Goal: Task Accomplishment & Management: Use online tool/utility

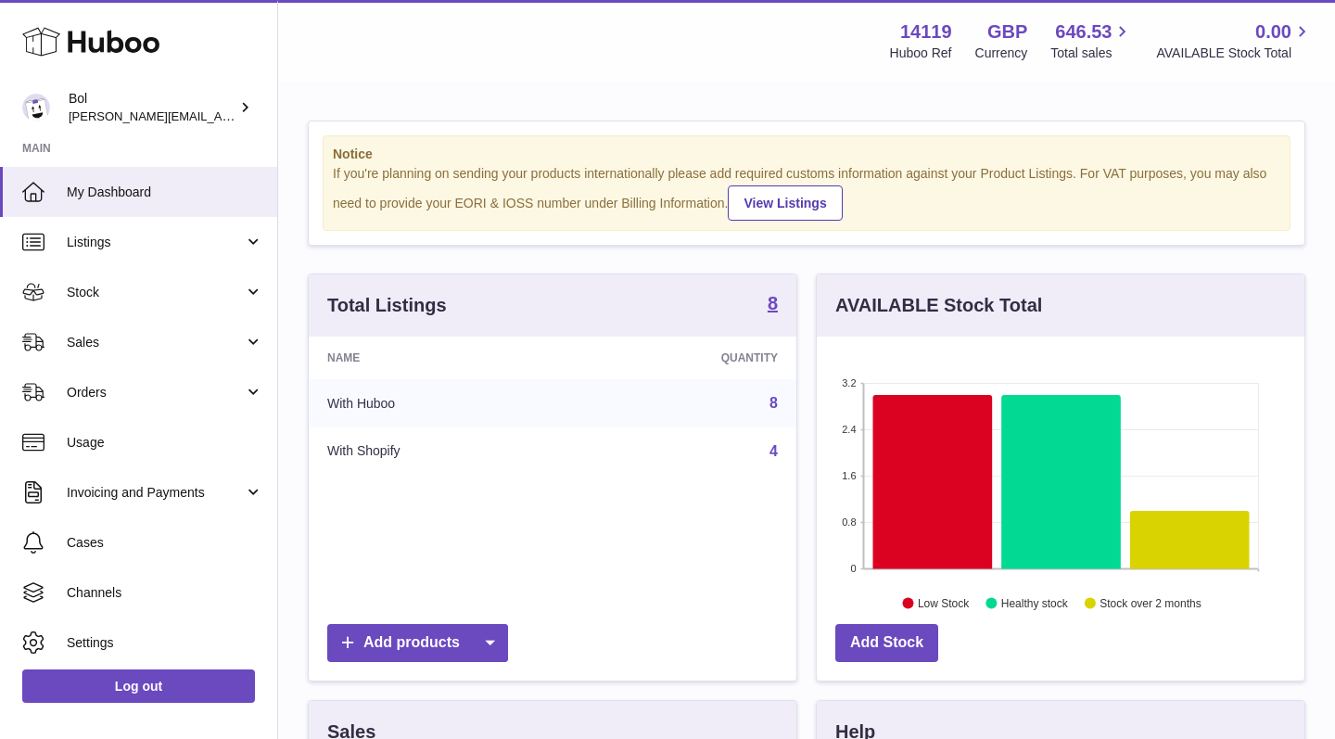
scroll to position [289, 487]
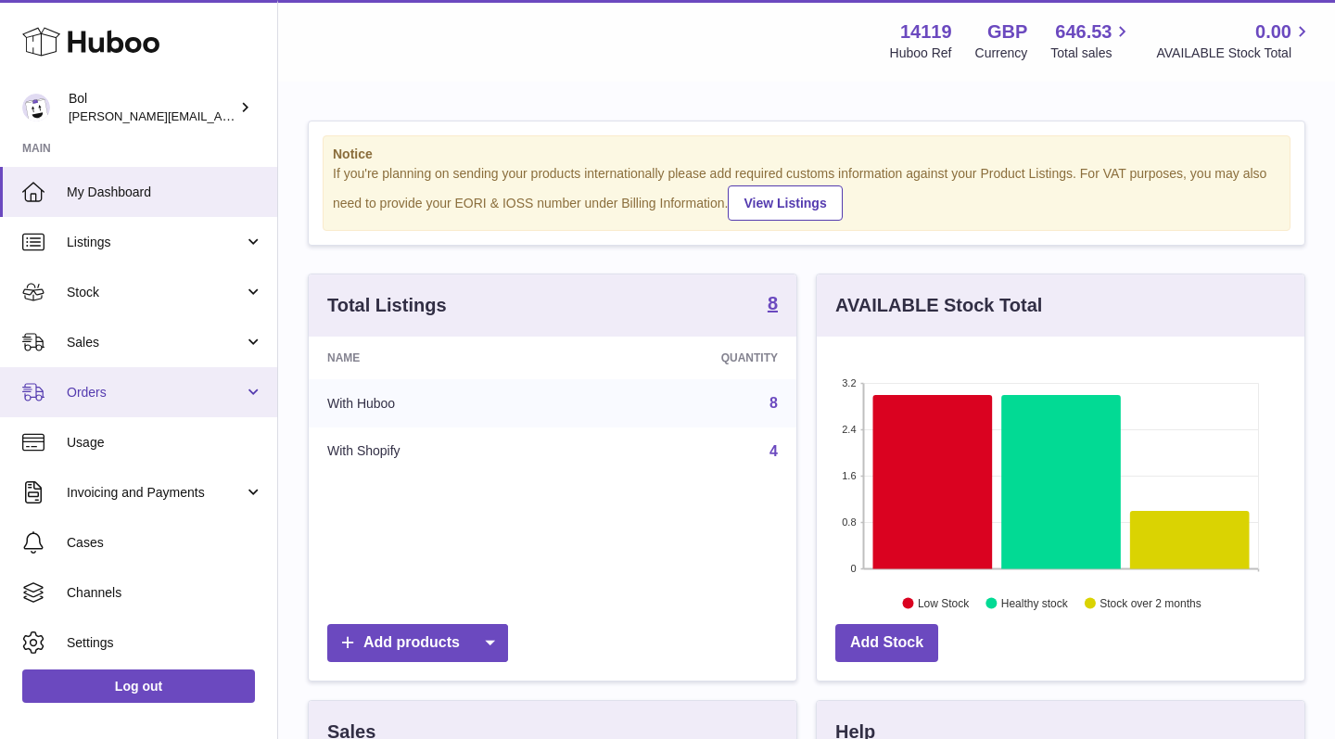
click at [232, 396] on span "Orders" at bounding box center [155, 393] width 177 height 18
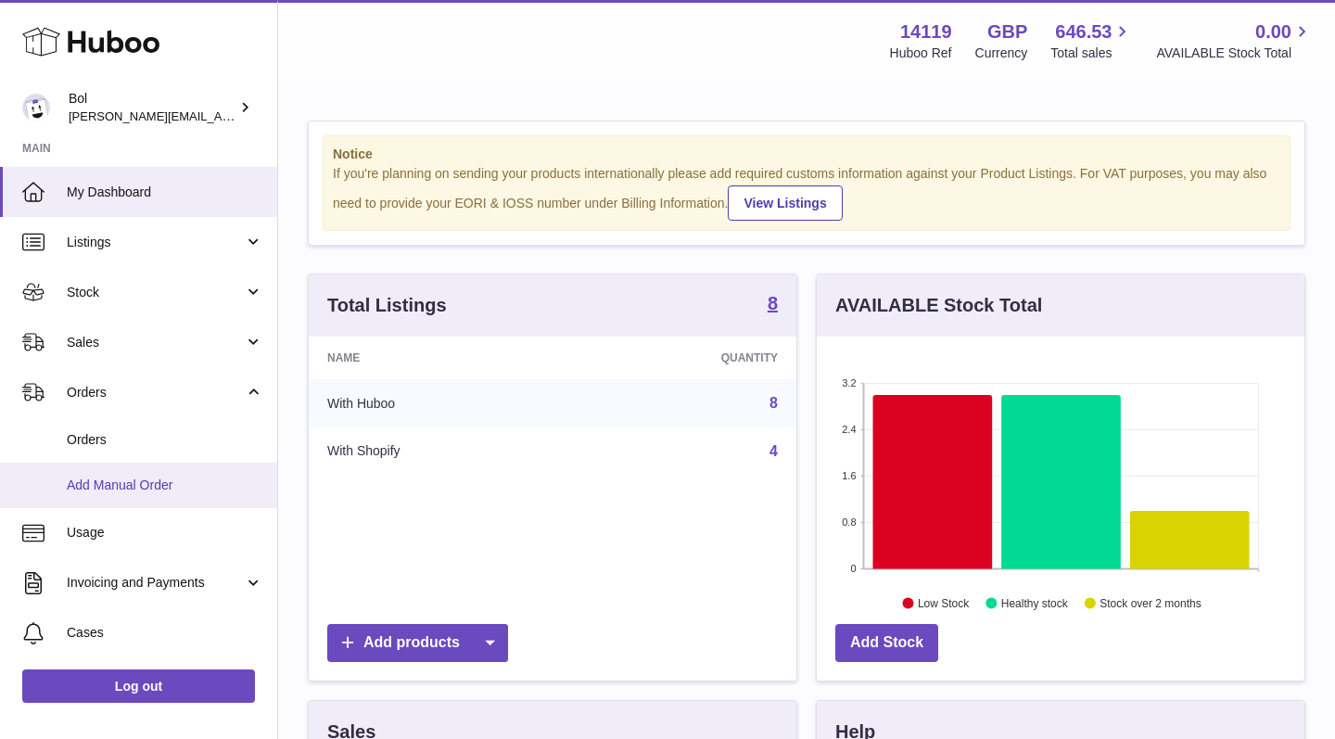
click at [165, 492] on link "Add Manual Order" at bounding box center [138, 484] width 277 height 45
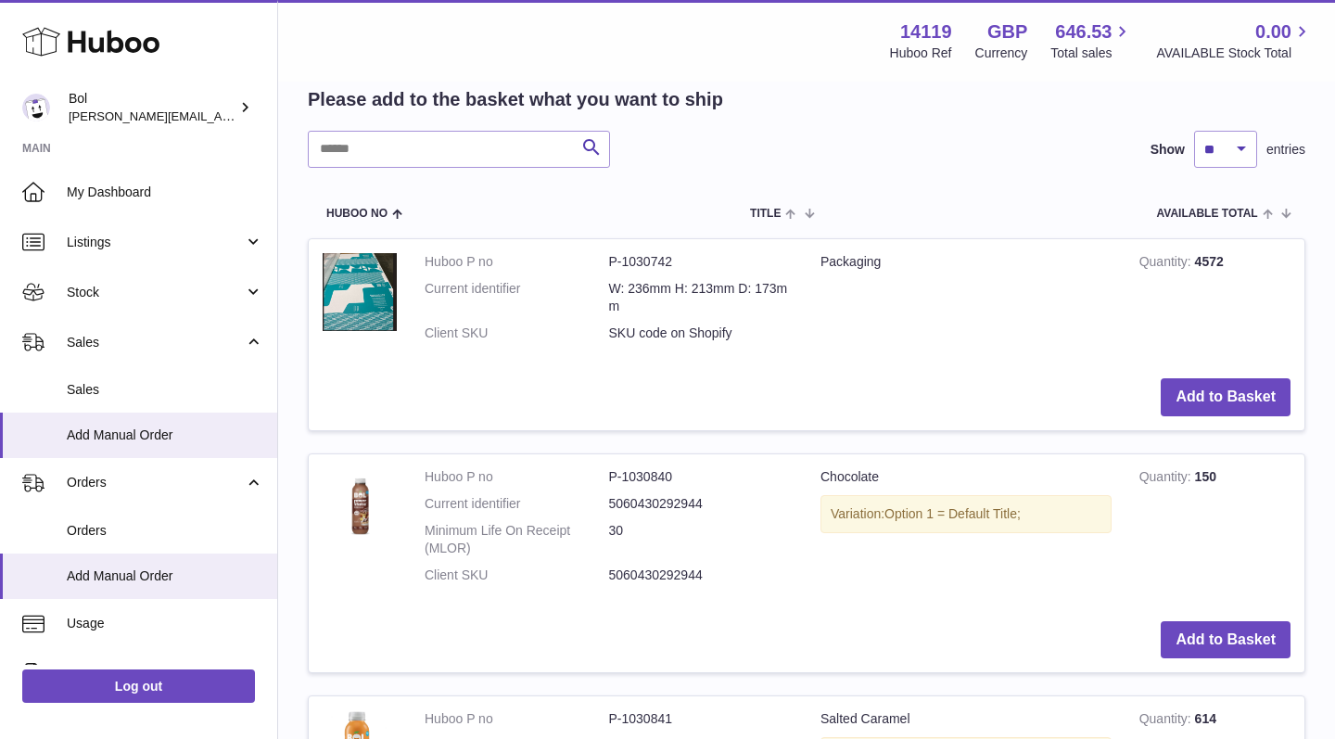
scroll to position [340, 0]
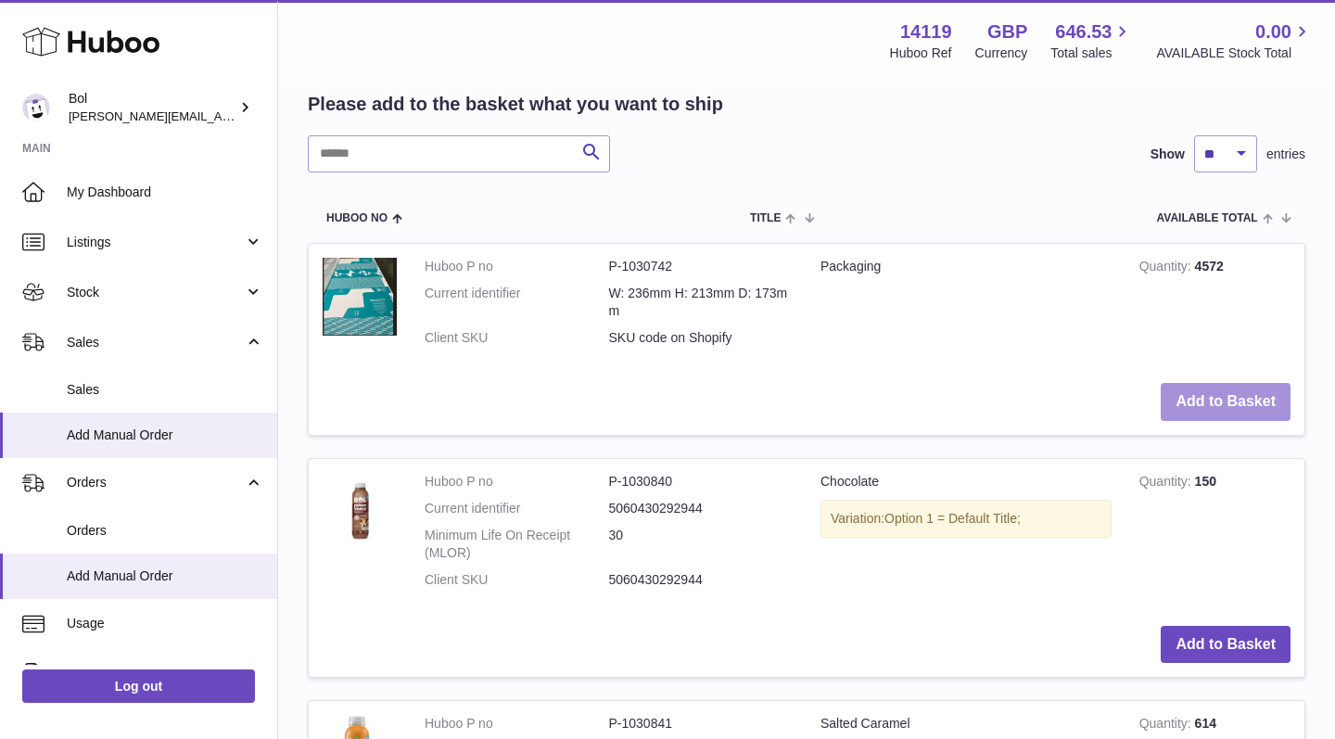
click at [1178, 393] on button "Add to Basket" at bounding box center [1225, 402] width 130 height 38
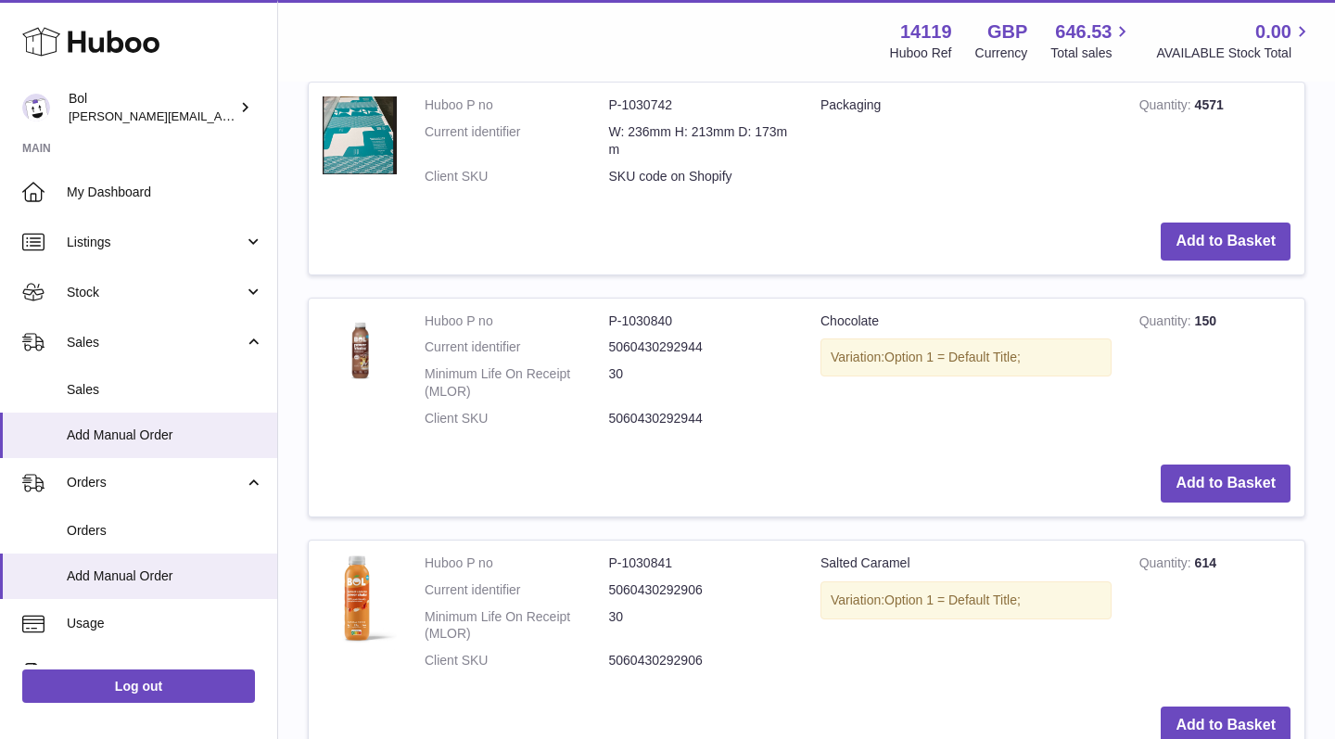
scroll to position [723, 0]
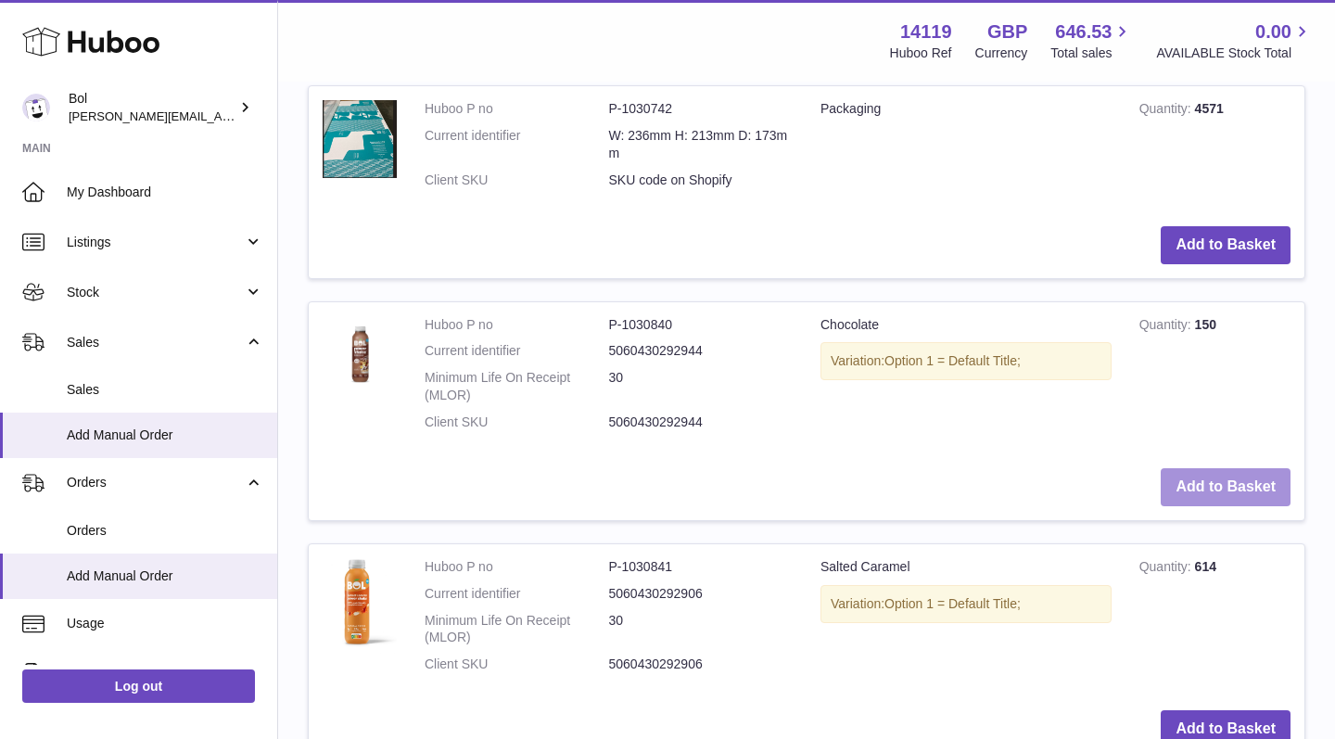
click at [1183, 468] on button "Add to Basket" at bounding box center [1225, 487] width 130 height 38
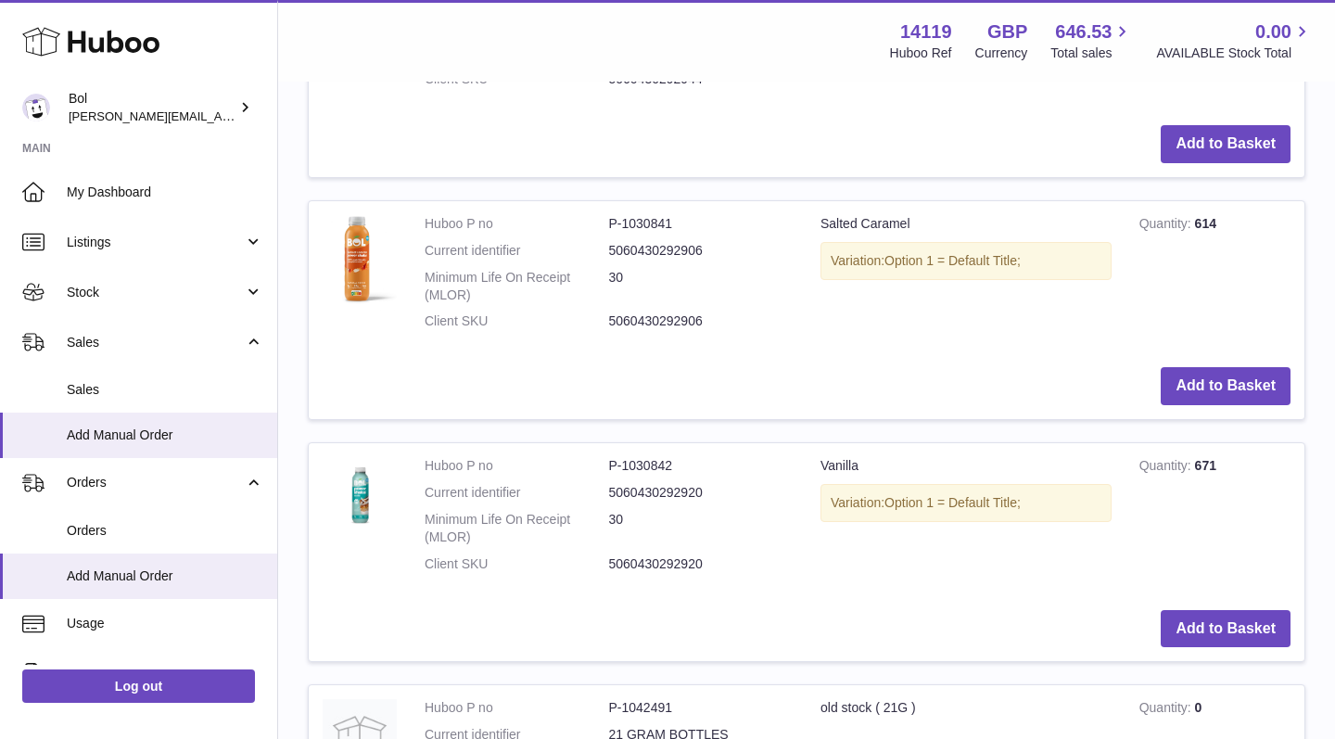
scroll to position [1323, 0]
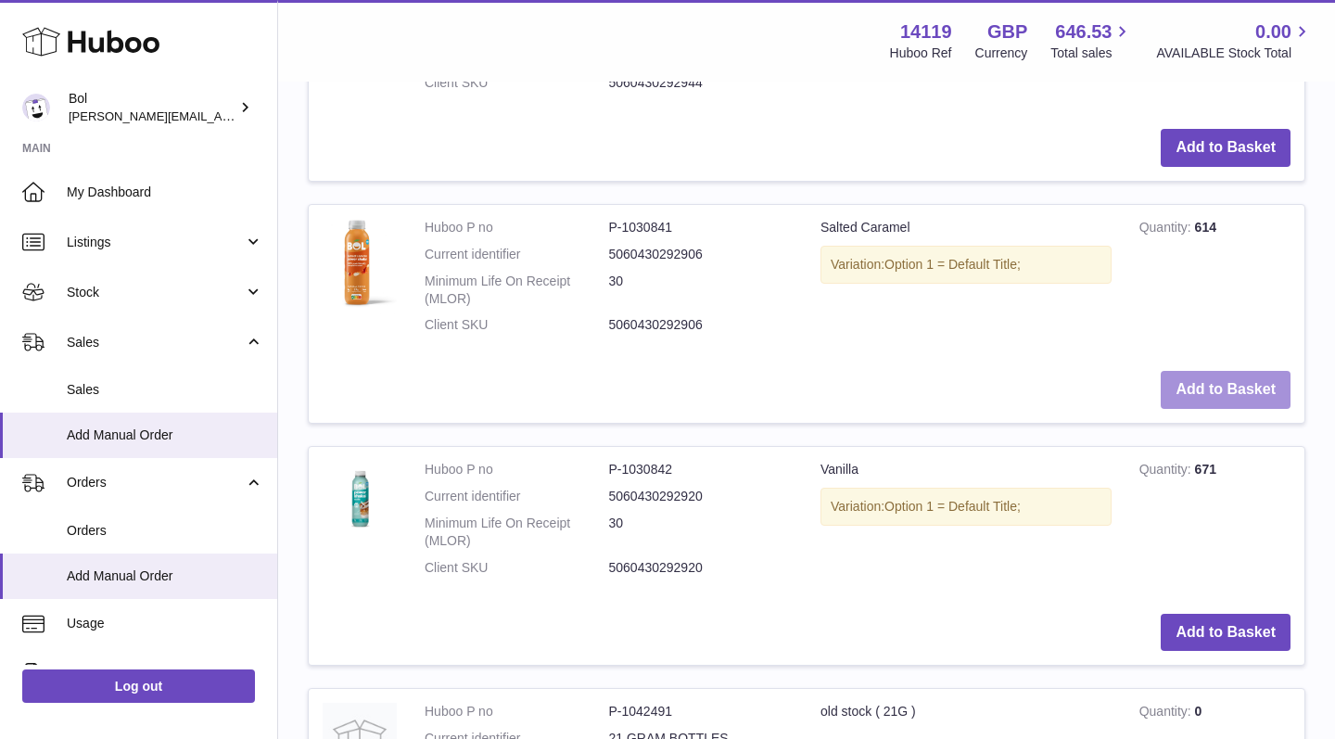
click at [1251, 371] on button "Add to Basket" at bounding box center [1225, 390] width 130 height 38
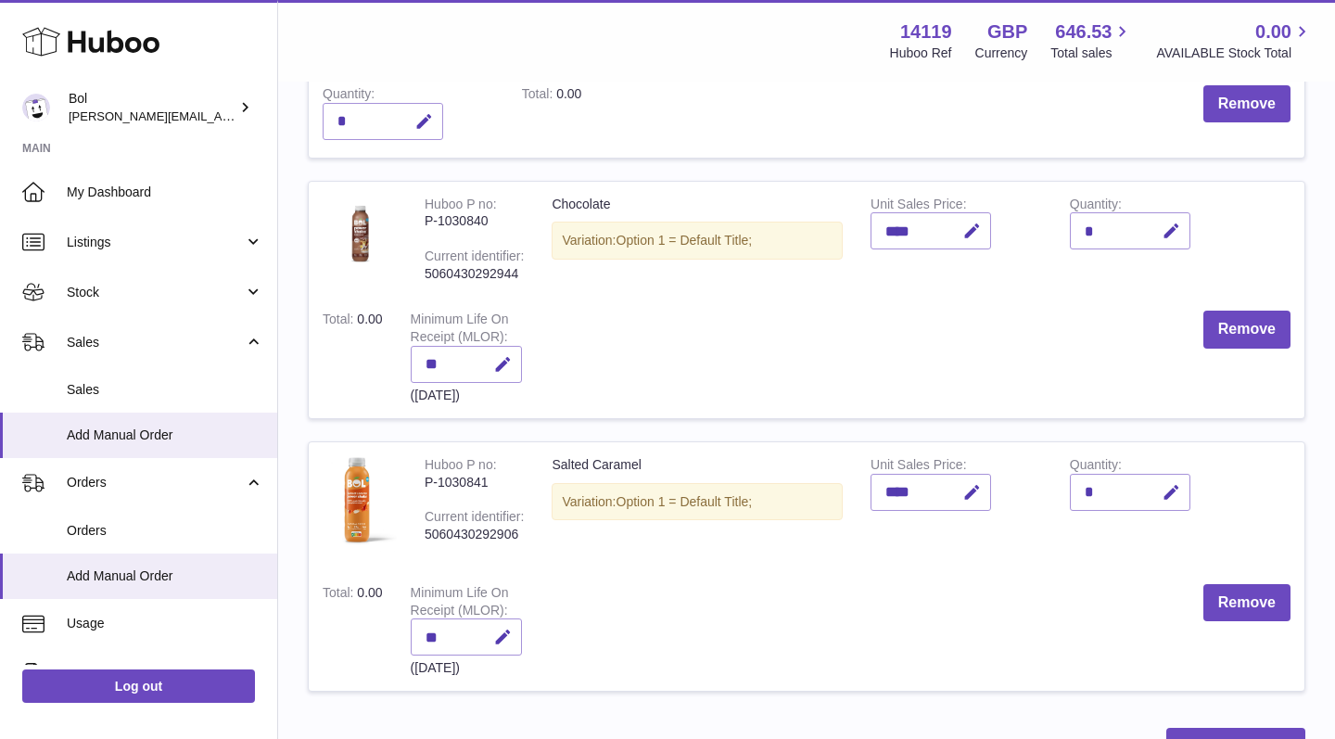
scroll to position [385, 0]
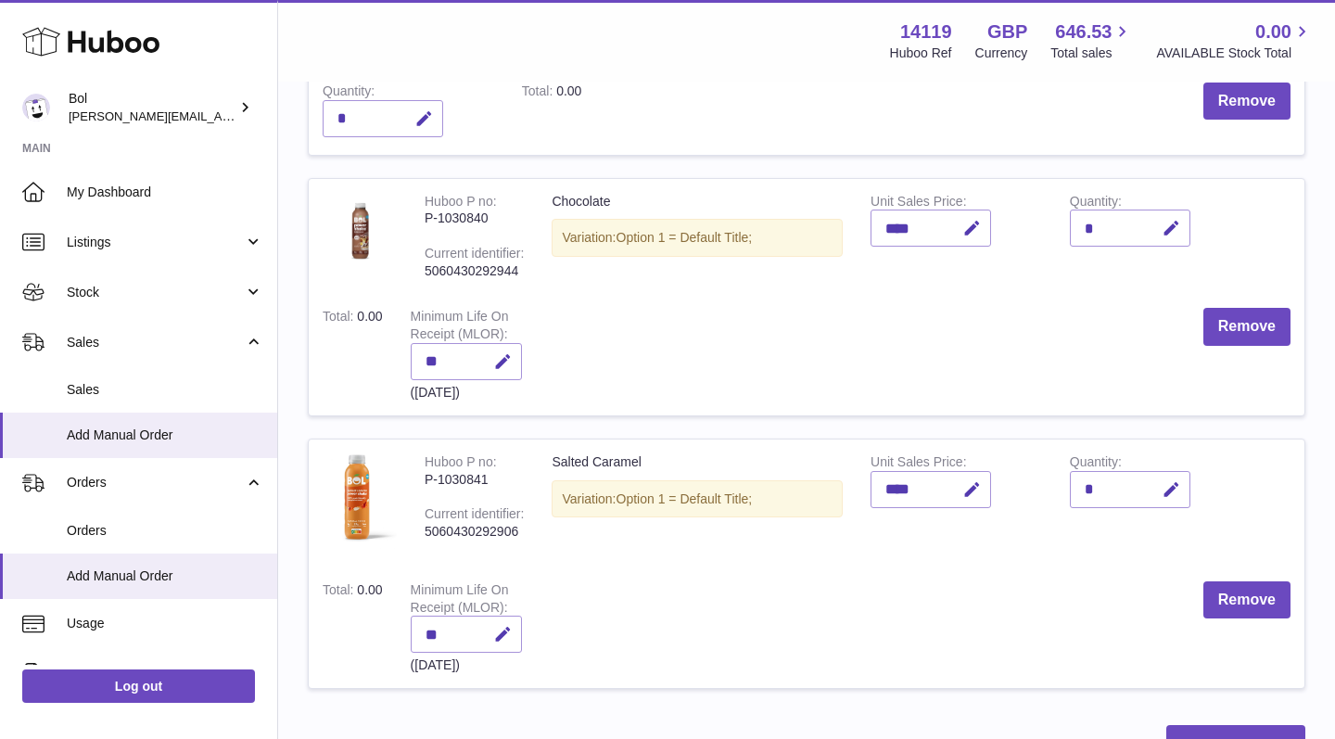
click at [1112, 222] on div "*" at bounding box center [1129, 227] width 120 height 37
click at [1166, 219] on icon "button" at bounding box center [1170, 228] width 19 height 19
type input "*"
click at [1217, 439] on td "Quantity *" at bounding box center [1155, 503] width 199 height 128
click at [1160, 216] on button "submit" at bounding box center [1168, 228] width 35 height 30
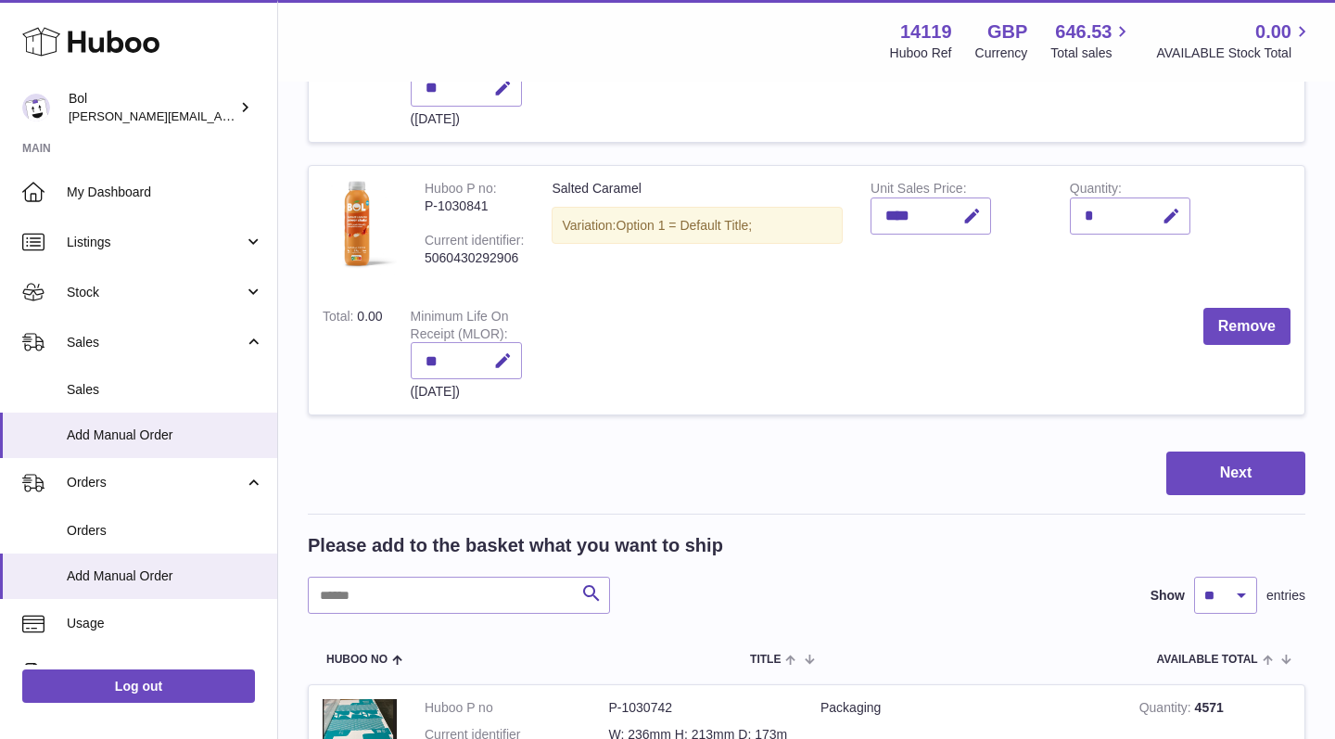
scroll to position [661, 0]
